Goal: Find specific page/section: Find specific page/section

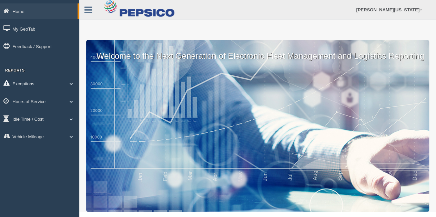
click at [57, 87] on link "Exceptions" at bounding box center [39, 84] width 79 height 16
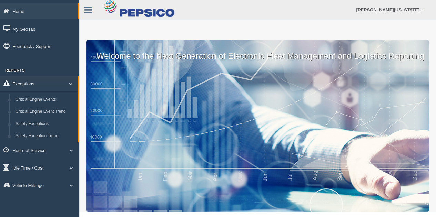
click at [68, 86] on link "Exceptions" at bounding box center [39, 84] width 78 height 16
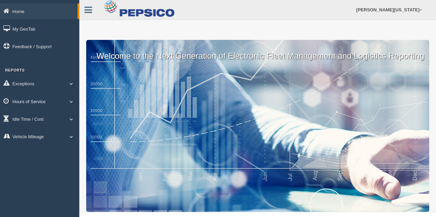
click at [61, 102] on link "Hours of Service" at bounding box center [39, 102] width 79 height 16
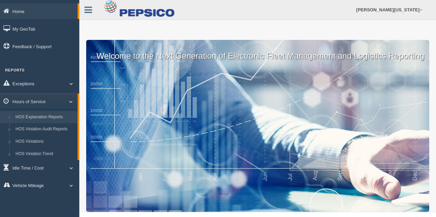
click at [51, 118] on link "HOS Explanation Reports" at bounding box center [44, 117] width 65 height 12
